Goal: Information Seeking & Learning: Find specific fact

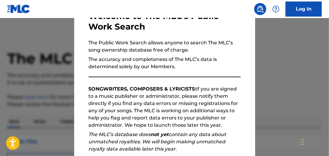
scroll to position [120, 0]
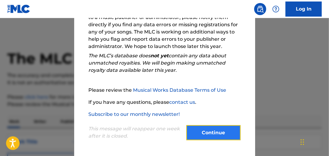
click at [220, 129] on button "Continue" at bounding box center [213, 132] width 54 height 15
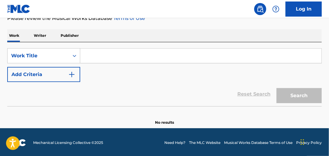
scroll to position [87, 0]
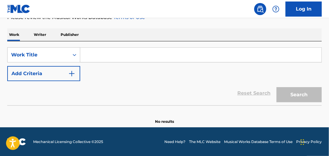
click at [87, 55] on input "Search Form" at bounding box center [200, 55] width 241 height 14
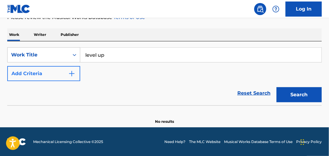
type input "level up"
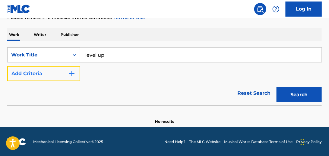
click at [63, 74] on button "Add Criteria" at bounding box center [43, 73] width 73 height 15
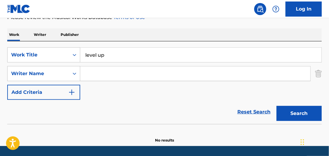
click at [96, 74] on input "Search Form" at bounding box center [195, 73] width 230 height 14
type input "[PERSON_NAME]"
click at [276, 106] on button "Search" at bounding box center [298, 113] width 45 height 15
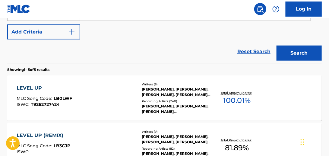
scroll to position [177, 0]
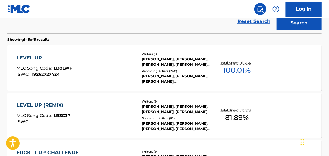
click at [111, 71] on div "LEVEL UP MLC Song Code : LB0LWF ISWC : T9262727424" at bounding box center [76, 67] width 119 height 27
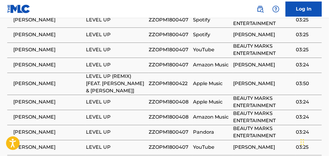
scroll to position [1887, 0]
